Goal: Transaction & Acquisition: Purchase product/service

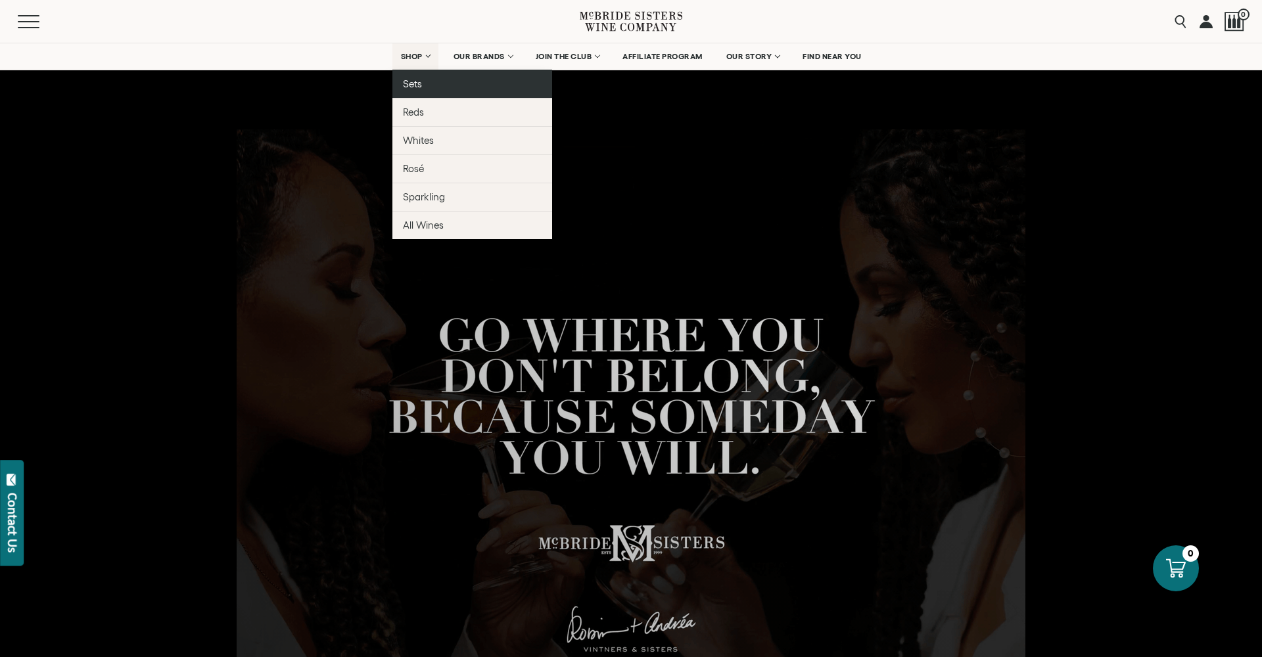
click at [414, 81] on span "Sets" at bounding box center [412, 83] width 19 height 11
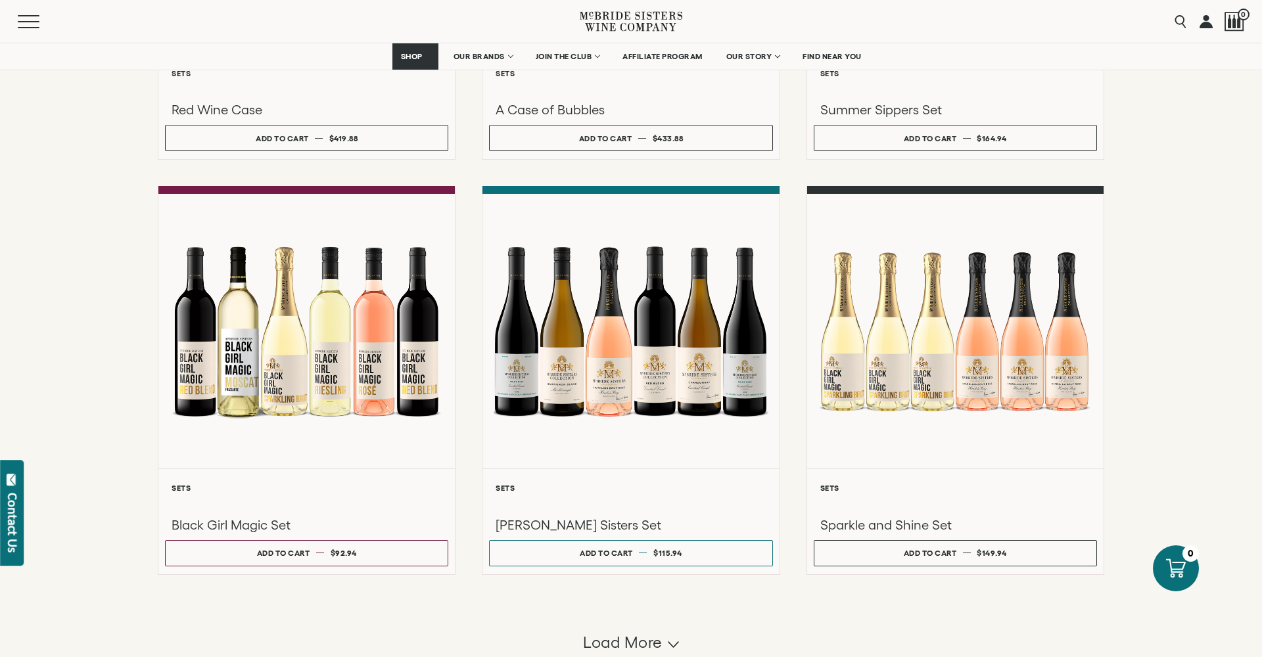
scroll to position [1066, 0]
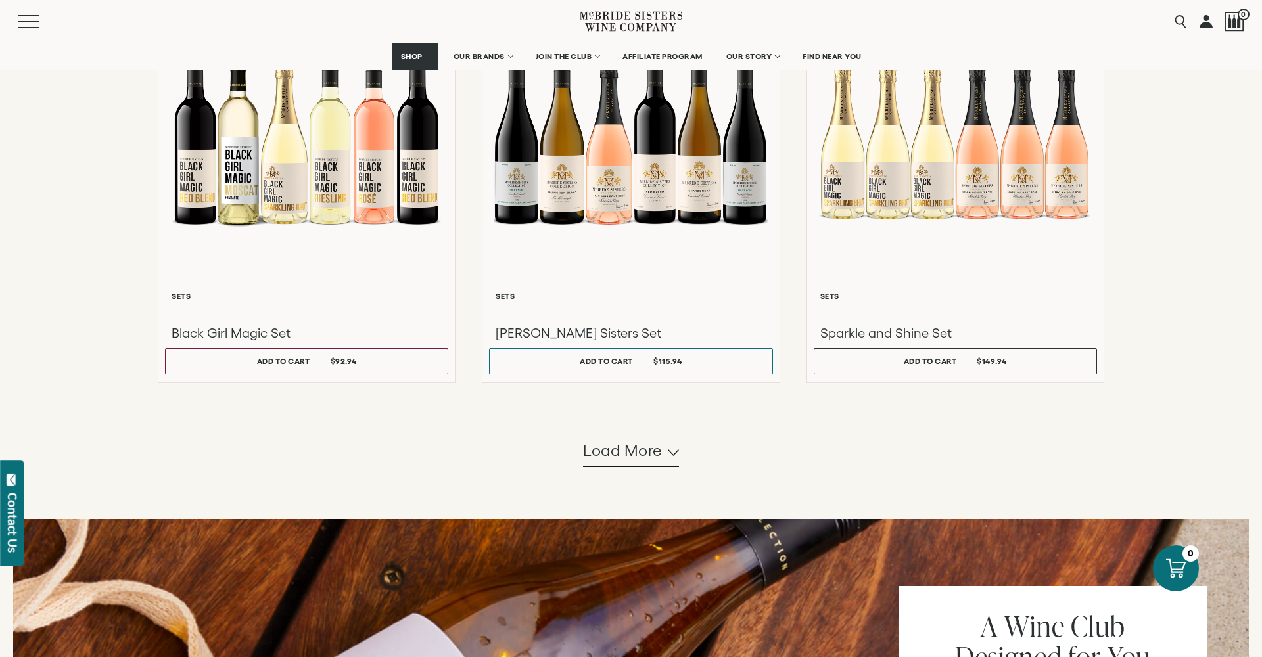
click at [626, 462] on span "Load more" at bounding box center [623, 451] width 80 height 22
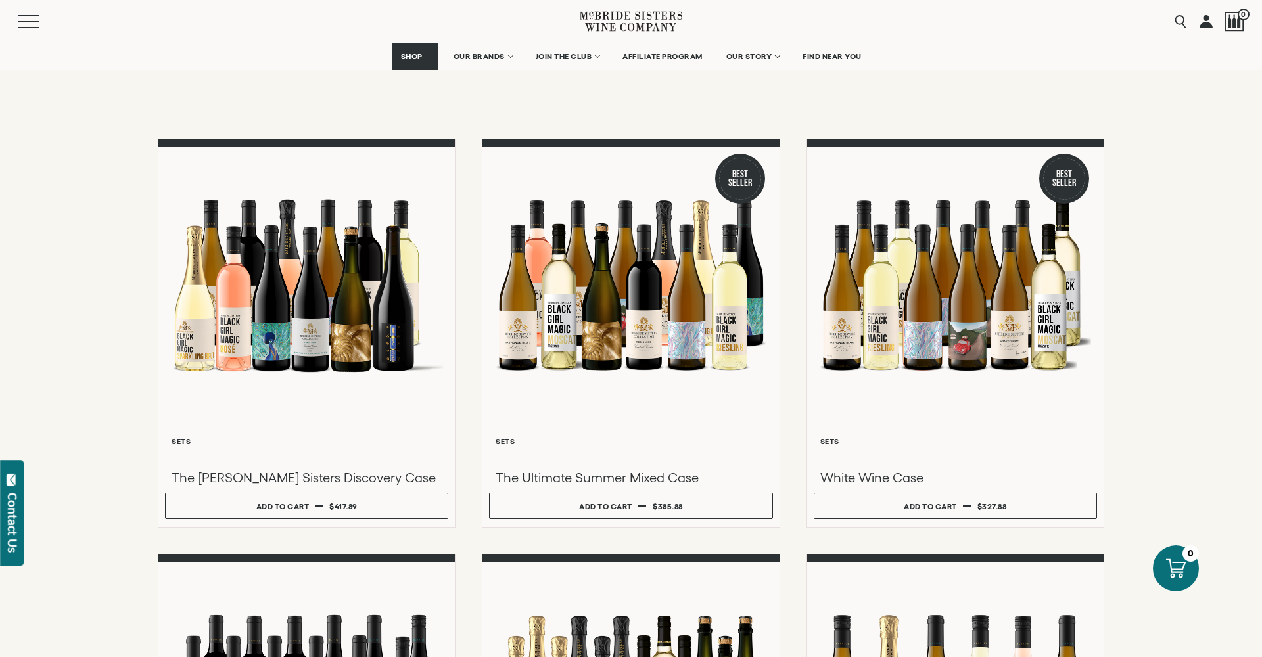
scroll to position [91, 0]
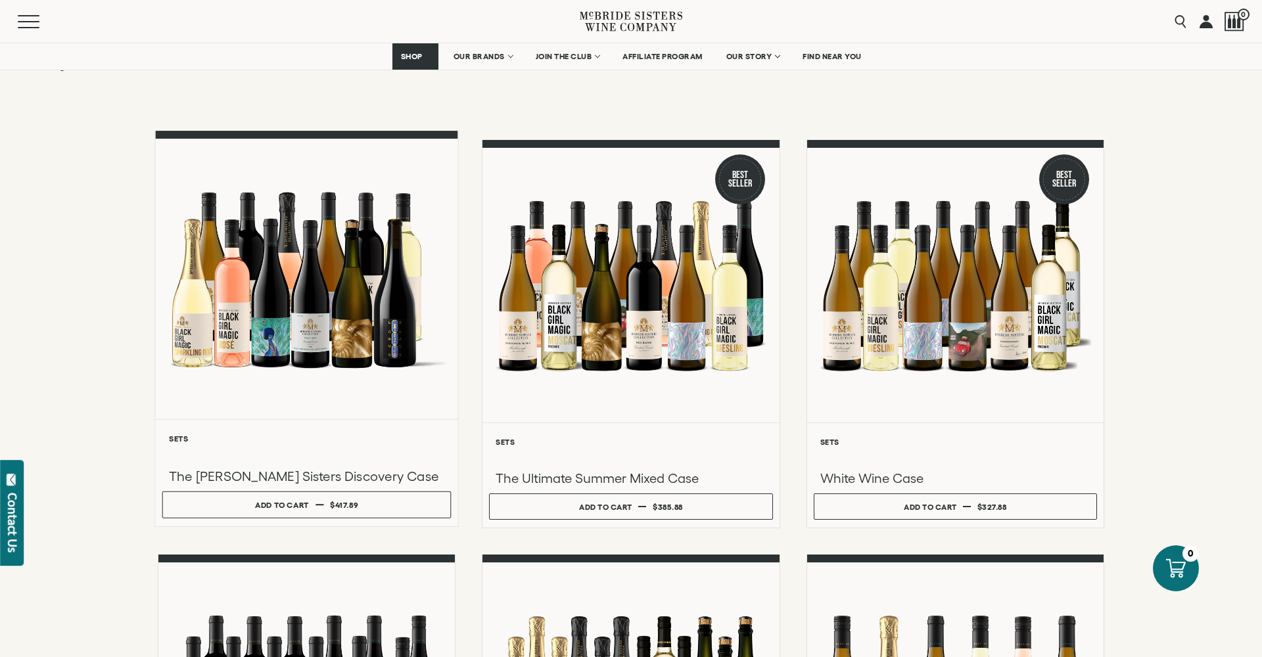
click at [314, 368] on div at bounding box center [306, 279] width 302 height 280
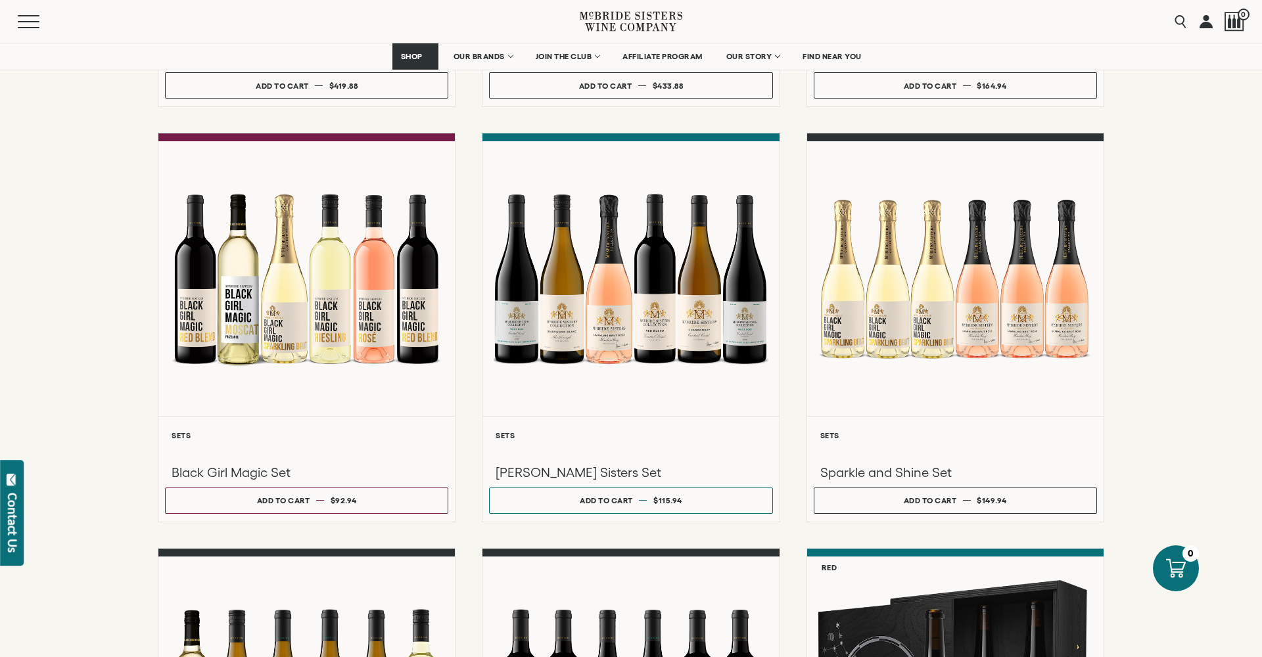
click at [91, 369] on div "**********" at bounding box center [631, 119] width 1262 height 1630
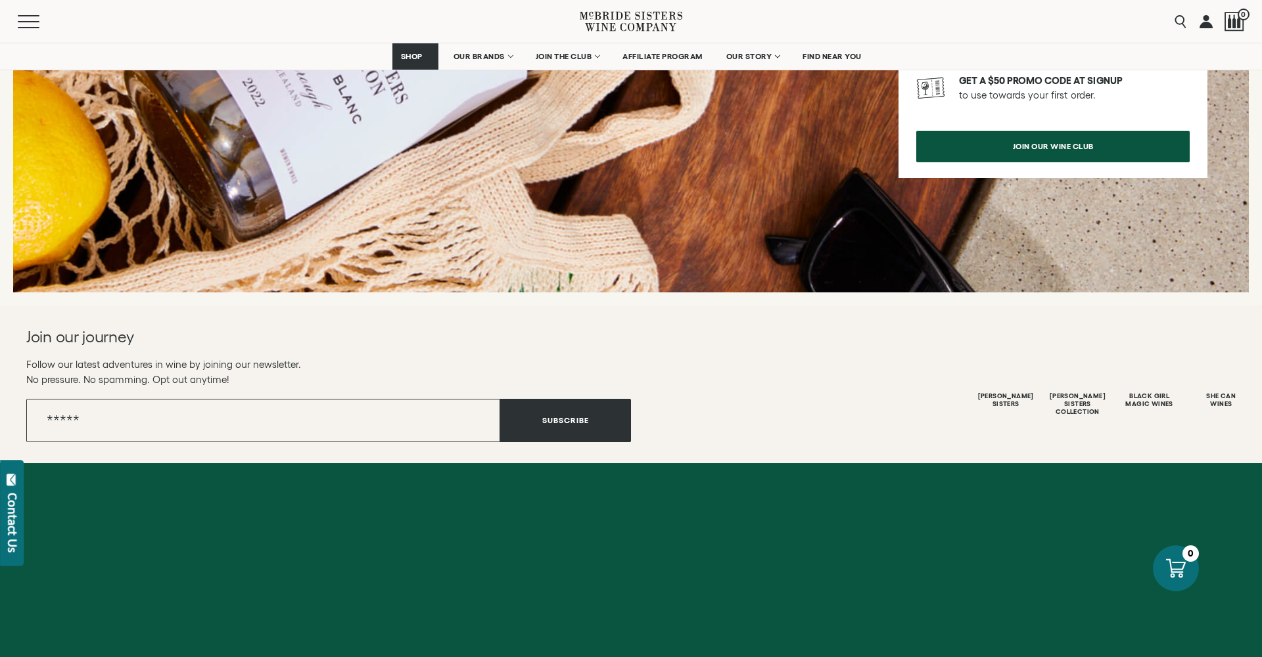
scroll to position [2245, 0]
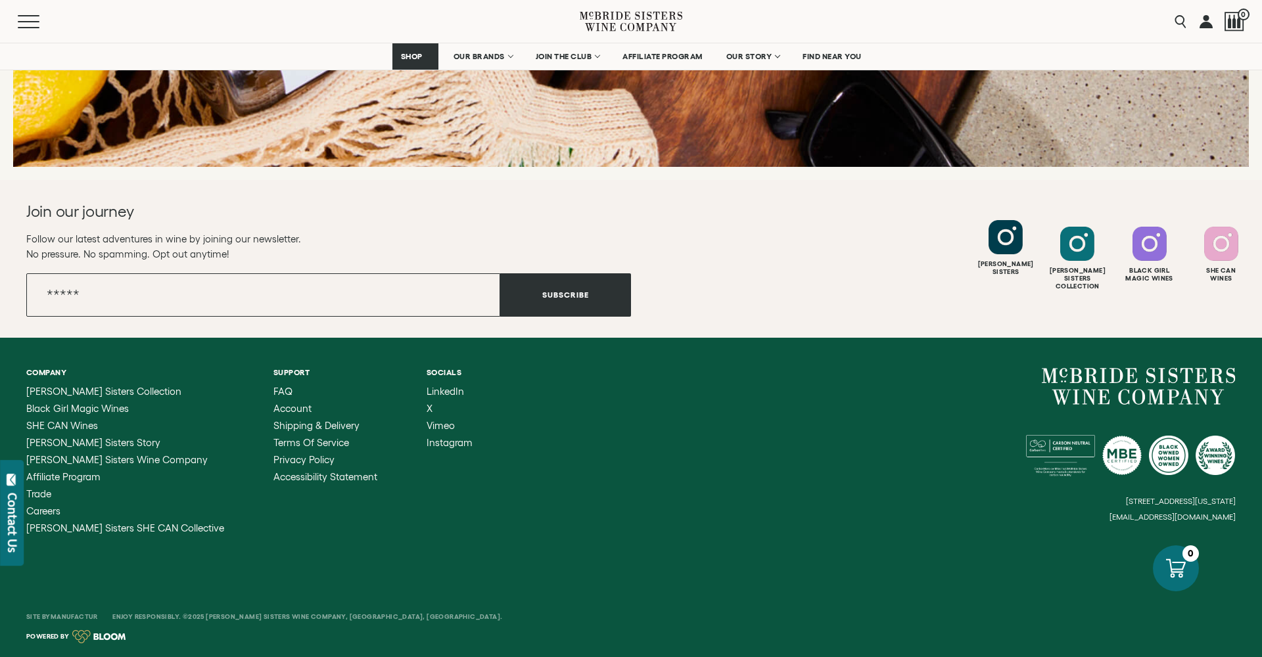
click at [1000, 273] on div "Mcbride Sisters" at bounding box center [1005, 268] width 68 height 16
click at [1075, 244] on div at bounding box center [1077, 237] width 34 height 34
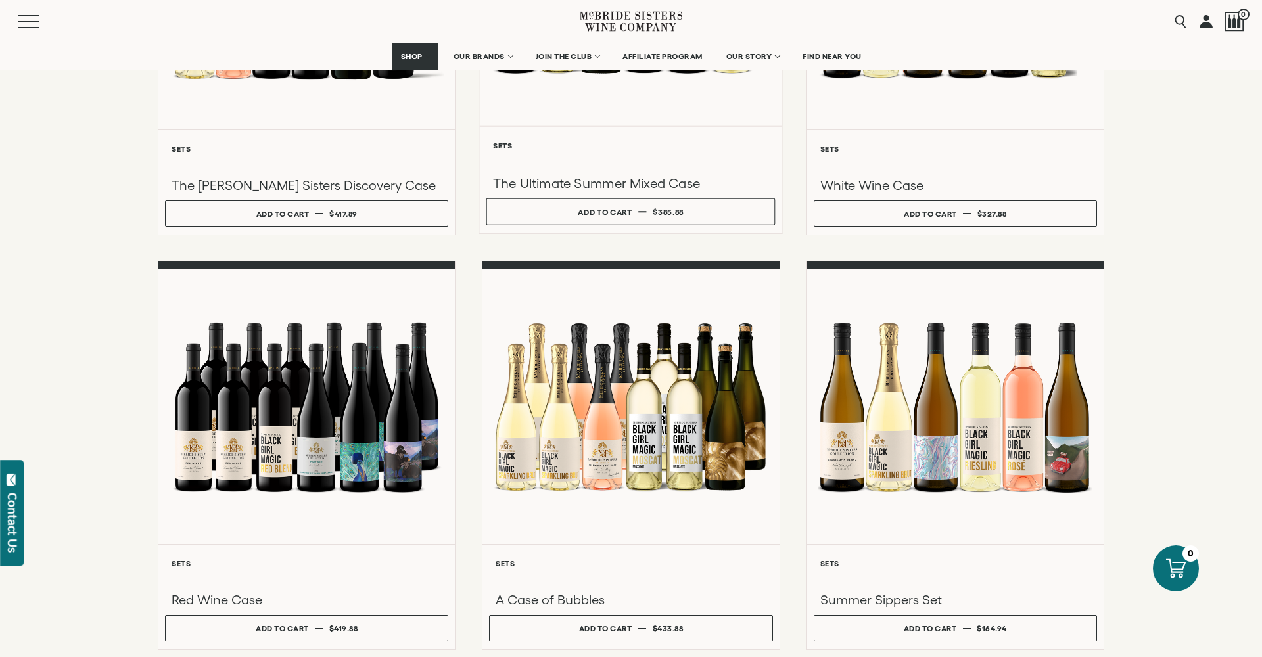
scroll to position [228, 0]
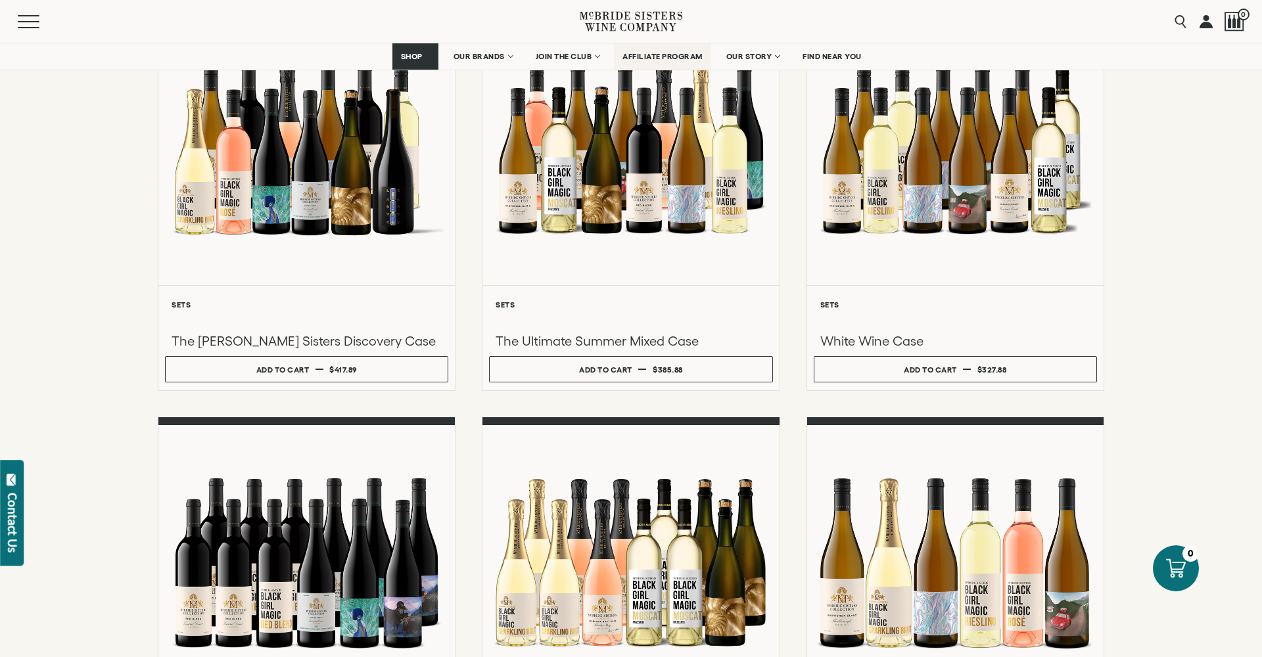
click at [645, 59] on span "AFFILIATE PROGRAM" at bounding box center [662, 56] width 80 height 9
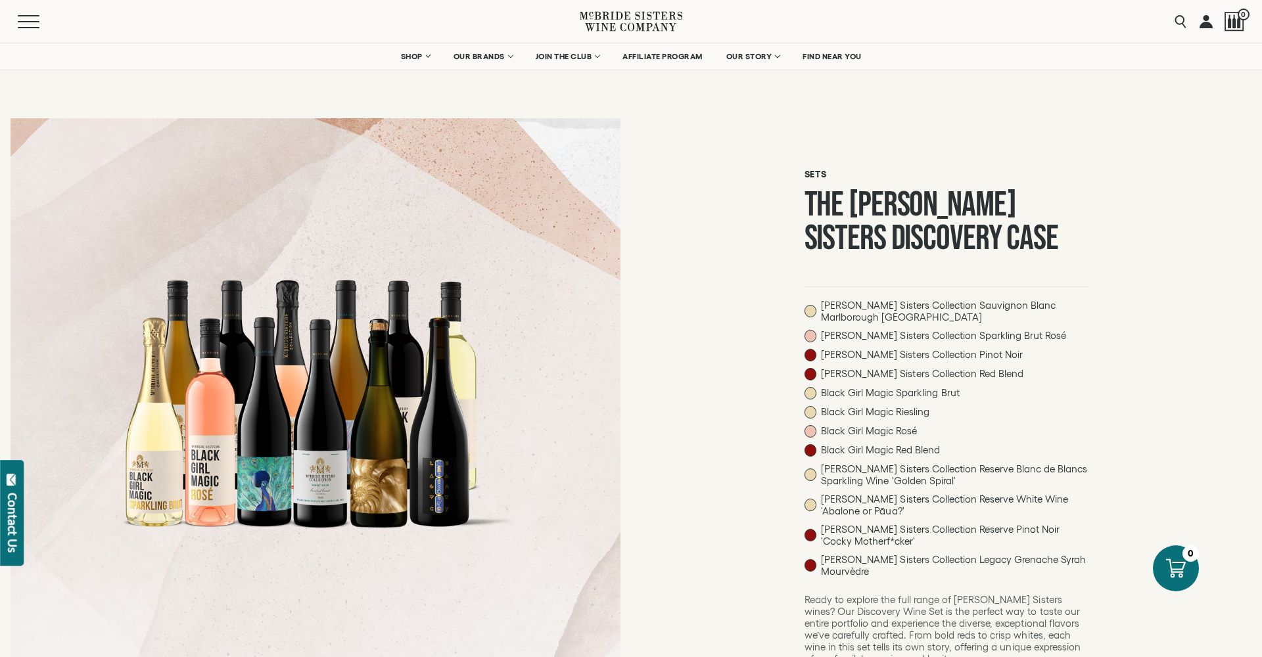
click at [807, 316] on span at bounding box center [810, 311] width 12 height 12
click at [241, 276] on div at bounding box center [315, 402] width 394 height 394
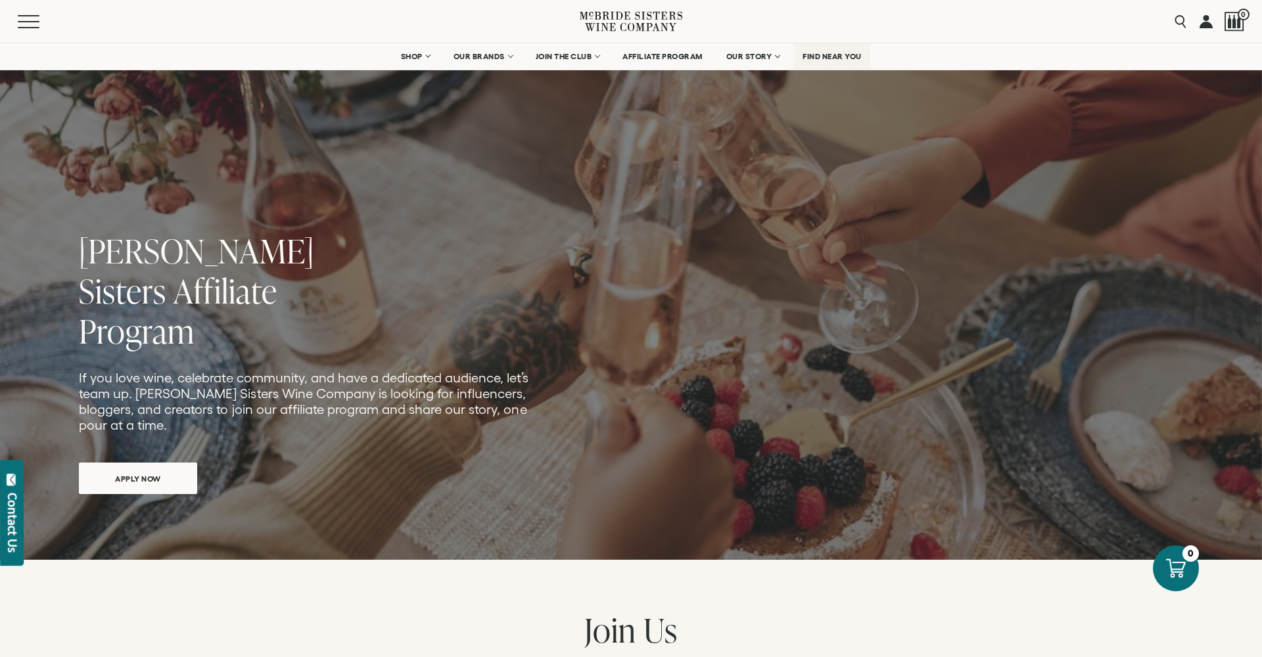
click at [816, 58] on span "FIND NEAR YOU" at bounding box center [831, 56] width 59 height 9
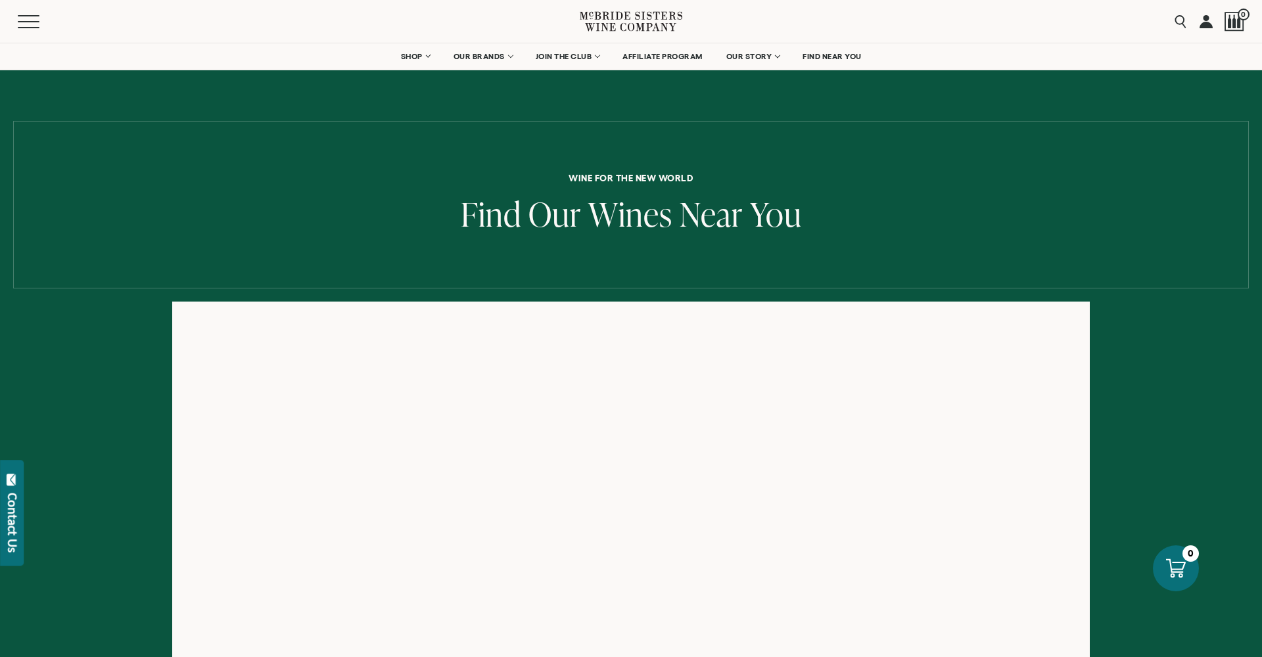
scroll to position [187, 0]
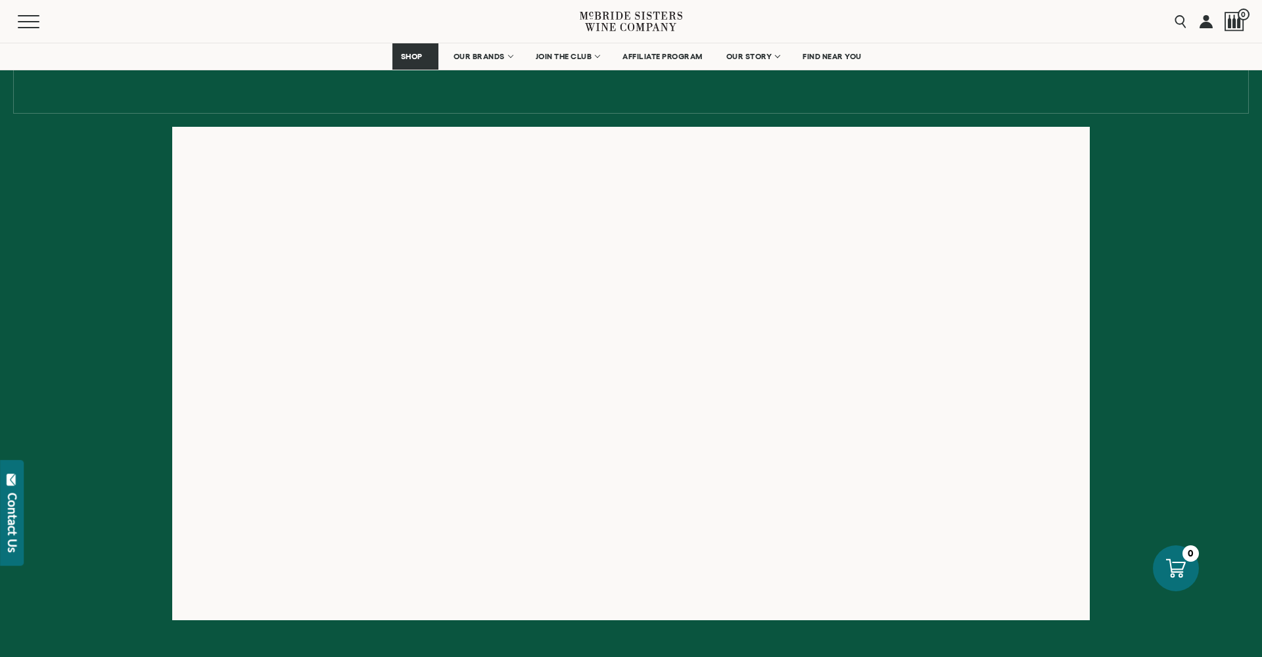
scroll to position [173, 0]
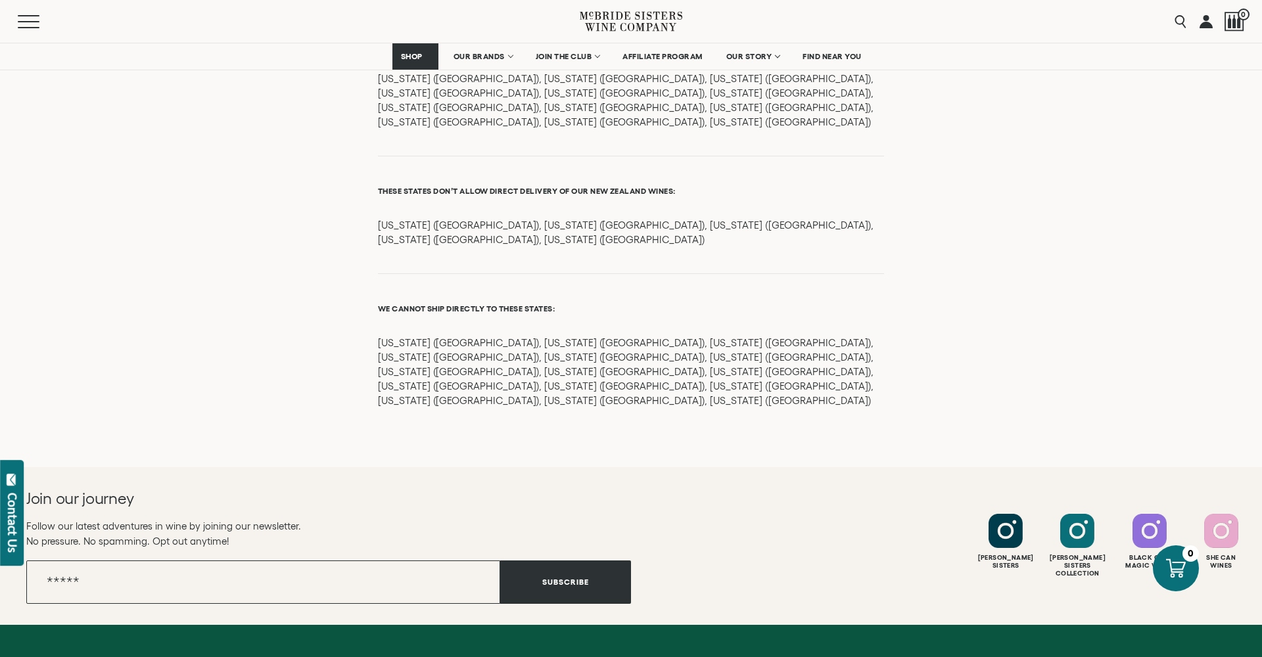
scroll to position [994, 0]
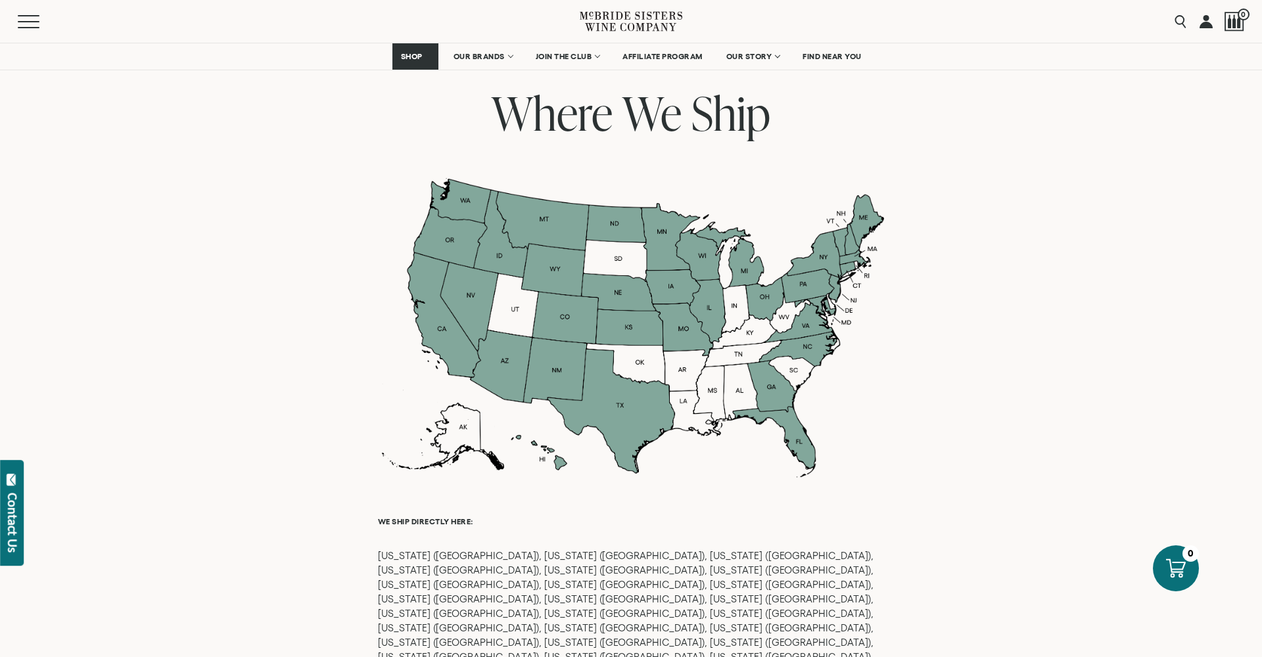
click at [643, 398] on div at bounding box center [631, 328] width 506 height 300
click at [662, 360] on div at bounding box center [631, 328] width 506 height 300
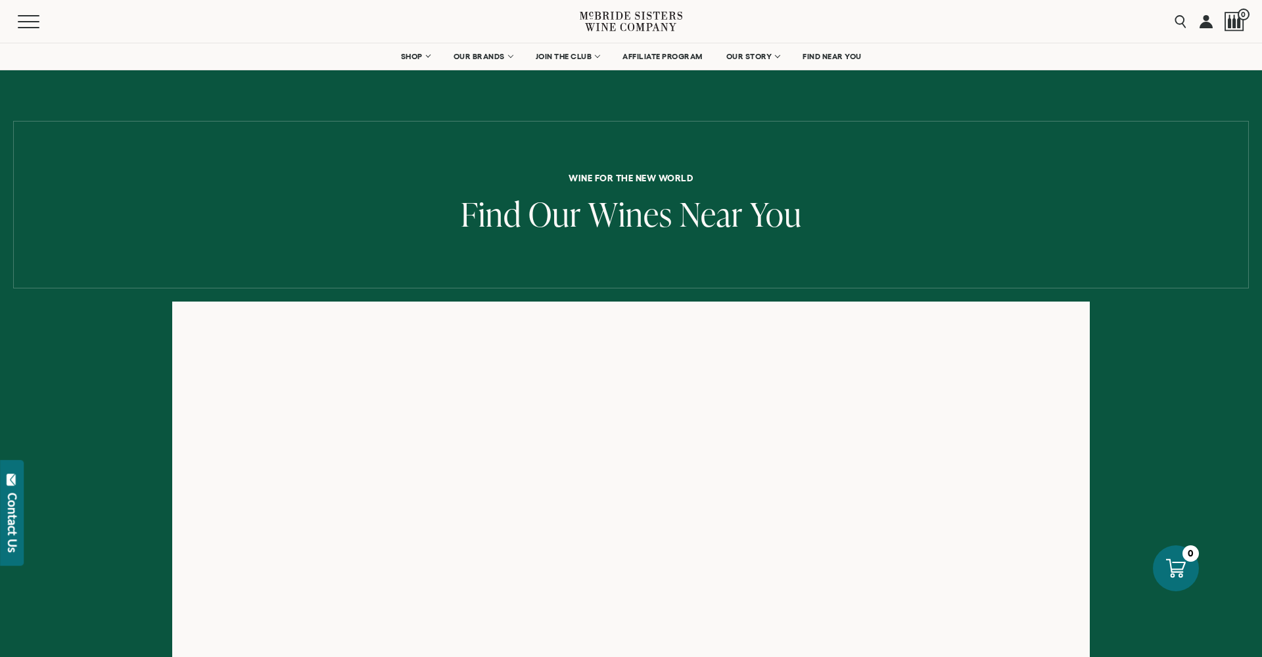
scroll to position [0, 0]
